Goal: Transaction & Acquisition: Download file/media

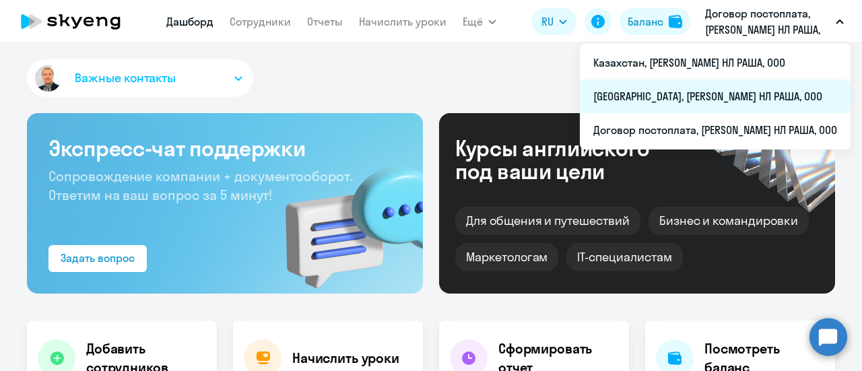
select select "30"
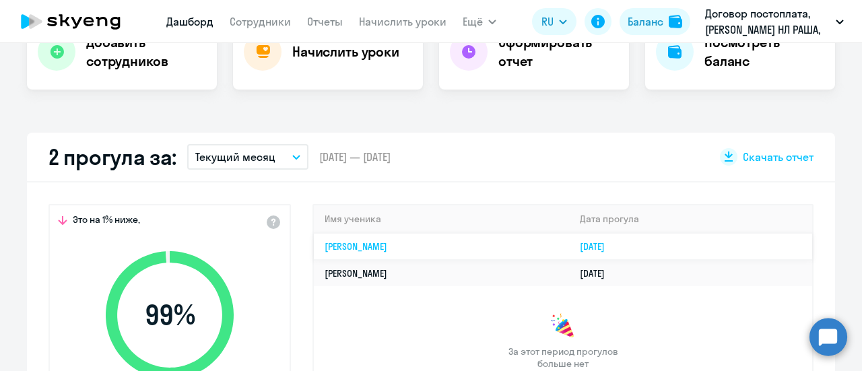
scroll to position [337, 0]
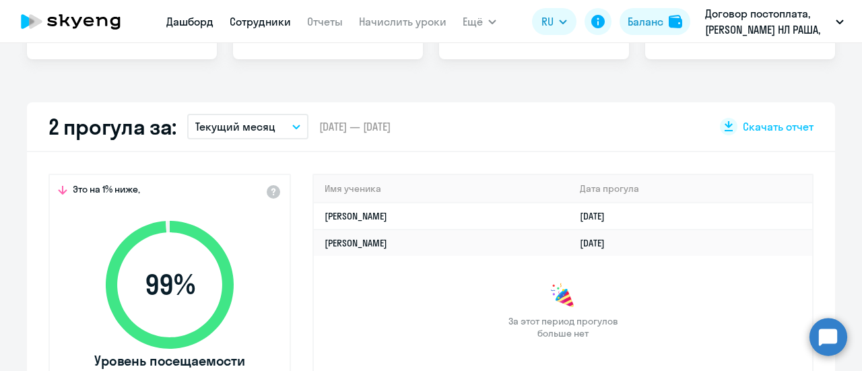
click at [267, 20] on link "Сотрудники" at bounding box center [260, 21] width 61 height 13
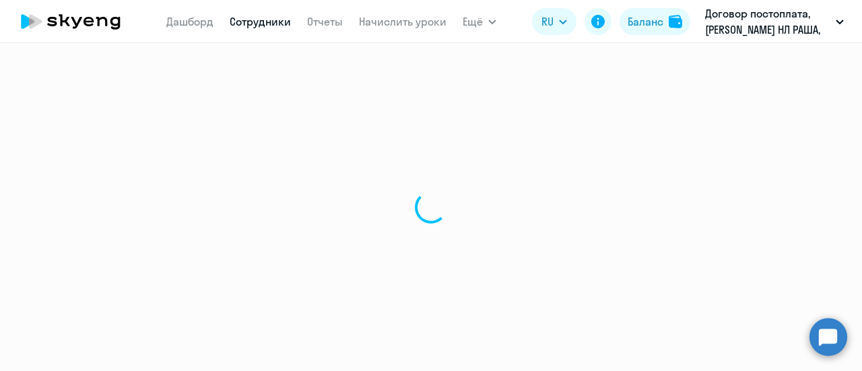
select select "30"
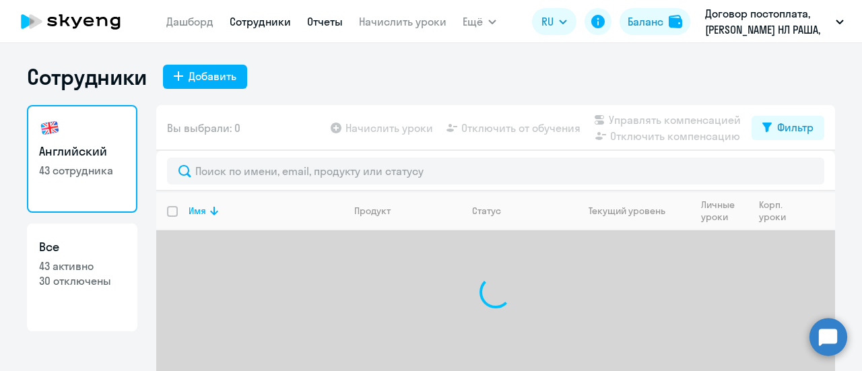
click at [329, 22] on link "Отчеты" at bounding box center [325, 21] width 36 height 13
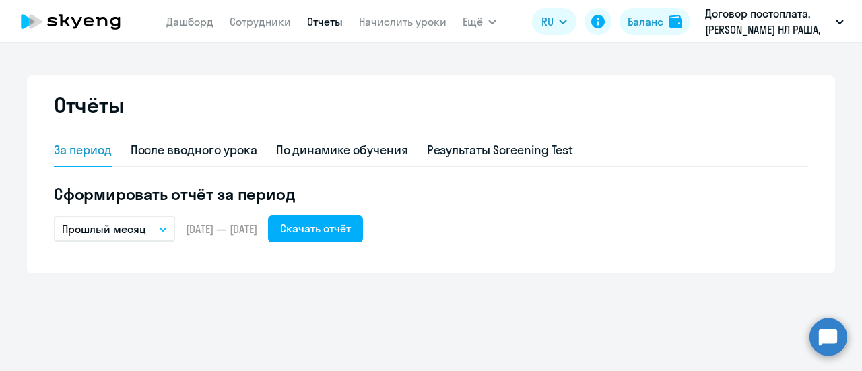
click at [160, 228] on icon "button" at bounding box center [163, 229] width 7 height 3
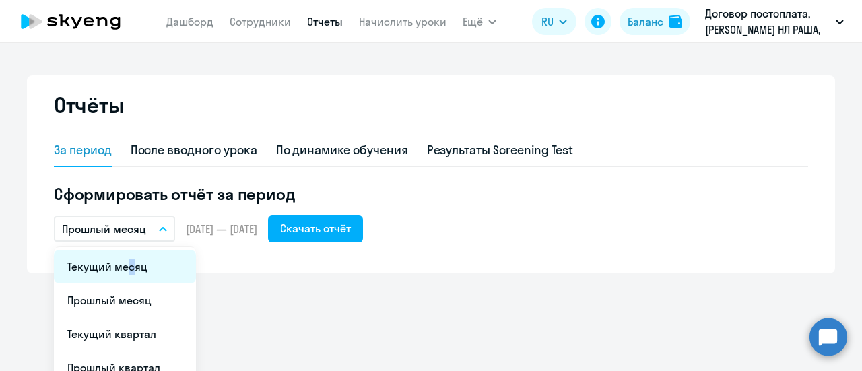
click at [119, 264] on li "Текущий месяц" at bounding box center [125, 267] width 142 height 34
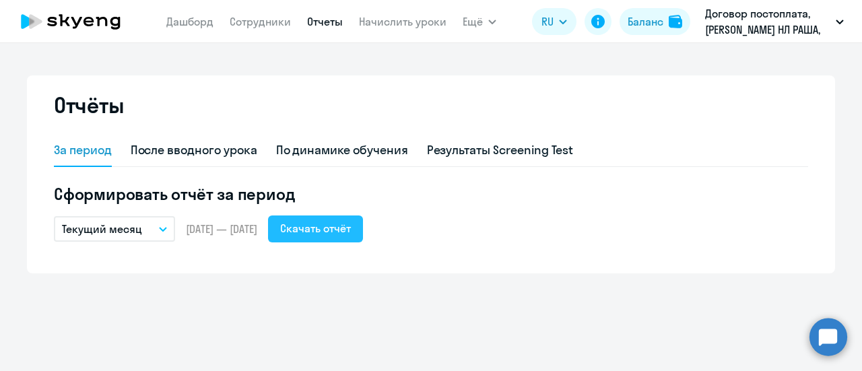
click at [342, 231] on div "Скачать отчёт" at bounding box center [315, 228] width 71 height 16
